Goal: Task Accomplishment & Management: Complete application form

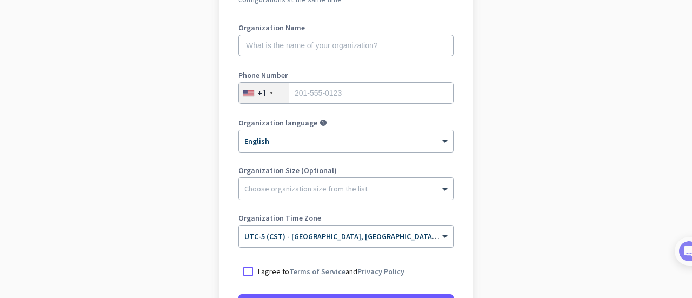
scroll to position [142, 0]
click at [440, 190] on span at bounding box center [447, 188] width 14 height 11
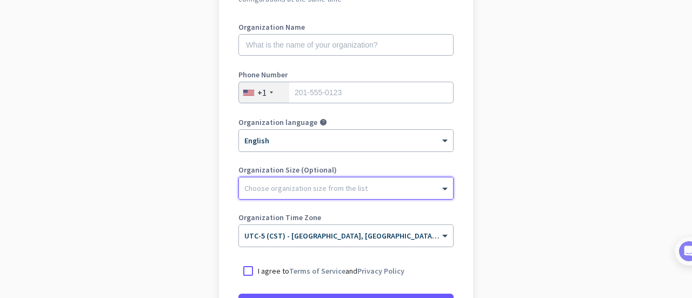
click at [586, 143] on app-onboarding-organization "Create Organization Note: You can always change this later, or support multiple…" at bounding box center [346, 179] width 692 height 468
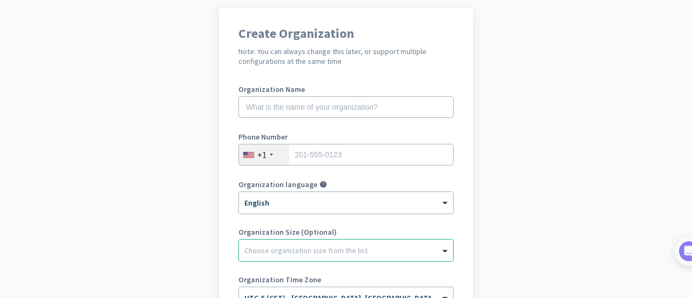
scroll to position [80, 0]
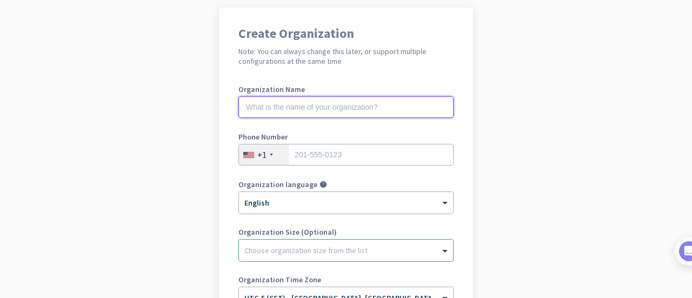
click at [382, 104] on input "text" at bounding box center [345, 107] width 215 height 22
type input "<"
type input "Mercor"
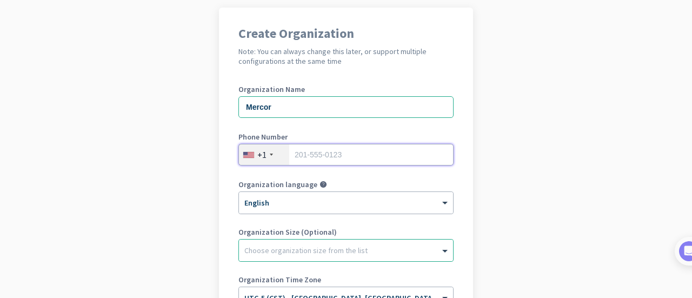
click at [335, 152] on input "tel" at bounding box center [345, 155] width 215 height 22
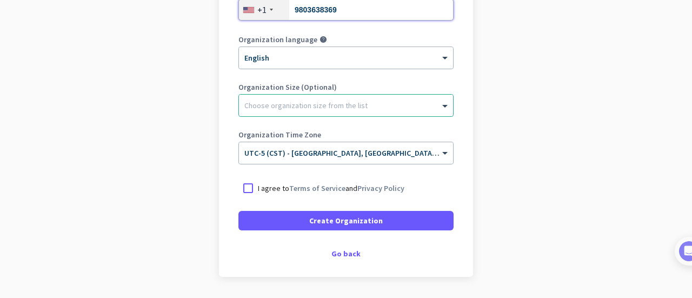
scroll to position [226, 0]
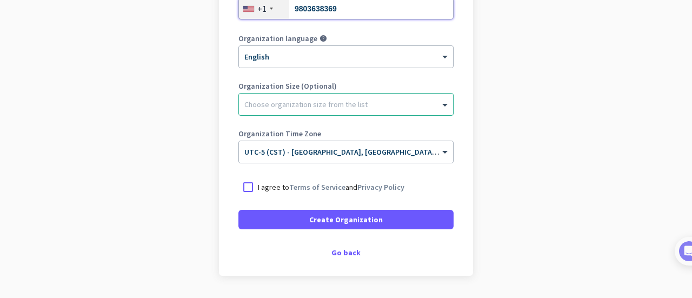
type input "9803638369"
click at [303, 101] on div at bounding box center [346, 101] width 214 height 11
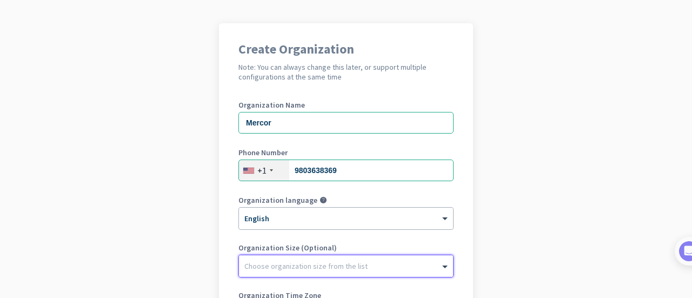
scroll to position [0, 0]
